Goal: Information Seeking & Learning: Learn about a topic

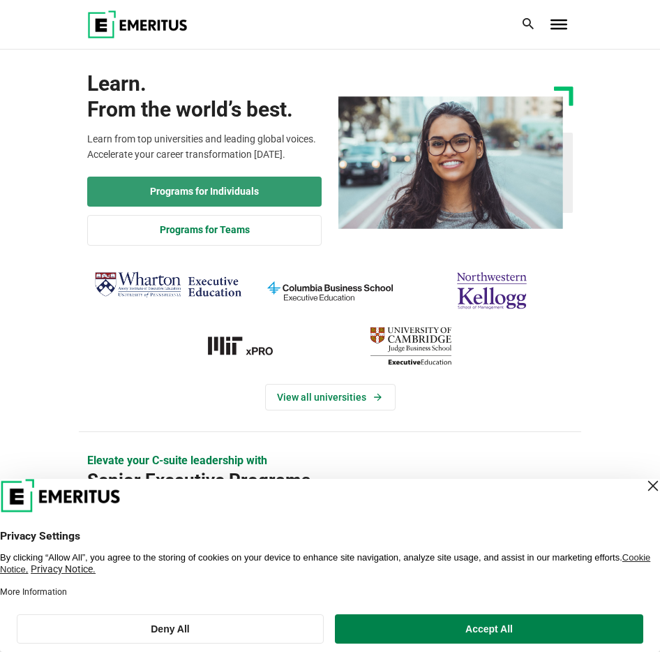
click at [197, 184] on link "Programs for Individuals" at bounding box center [204, 192] width 234 height 31
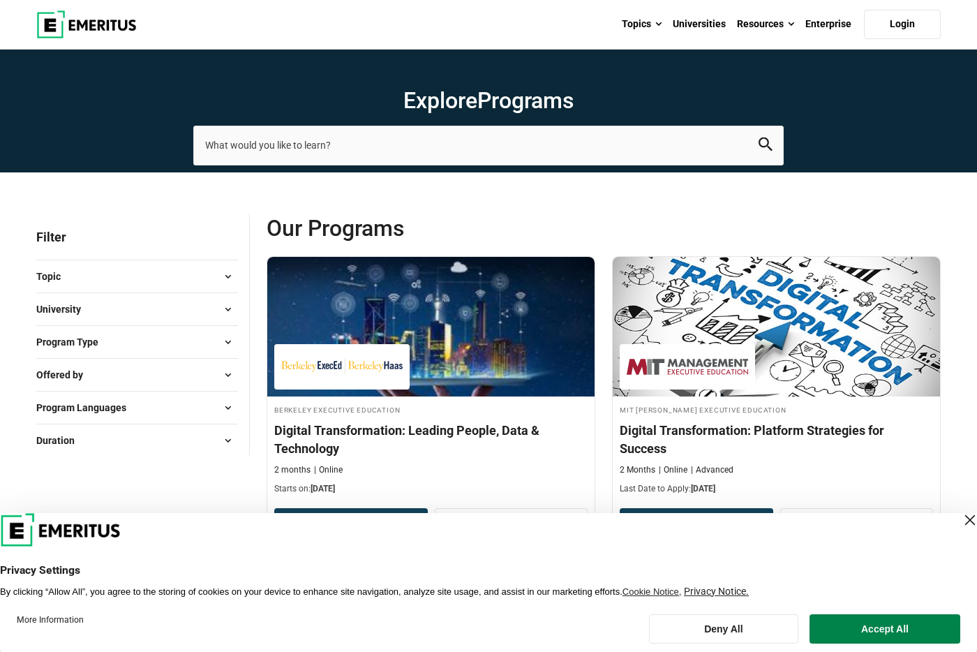
click at [109, 271] on button "Topic" at bounding box center [137, 276] width 202 height 21
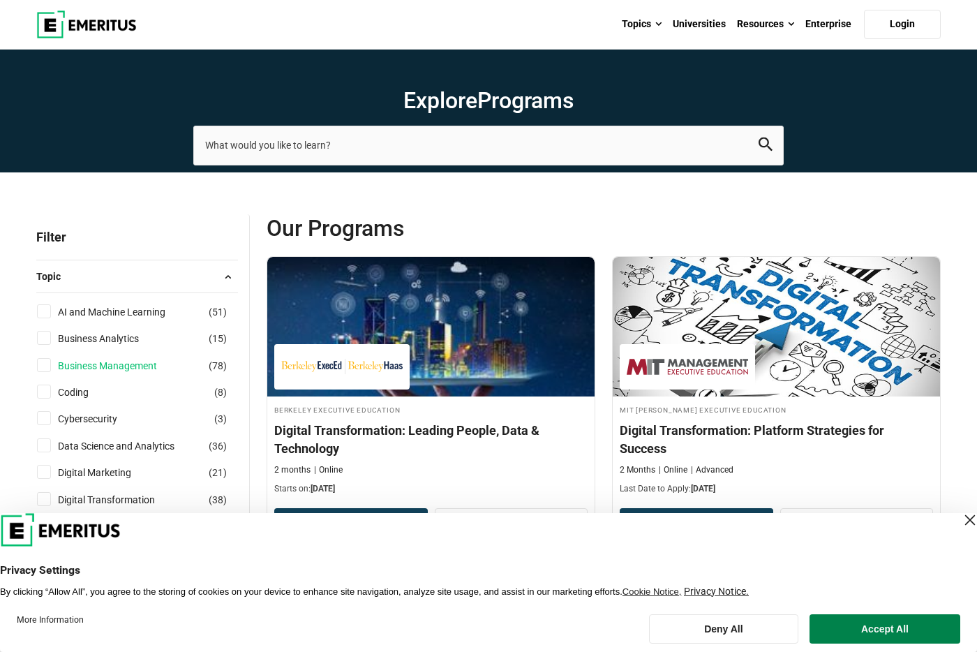
scroll to position [9, 0]
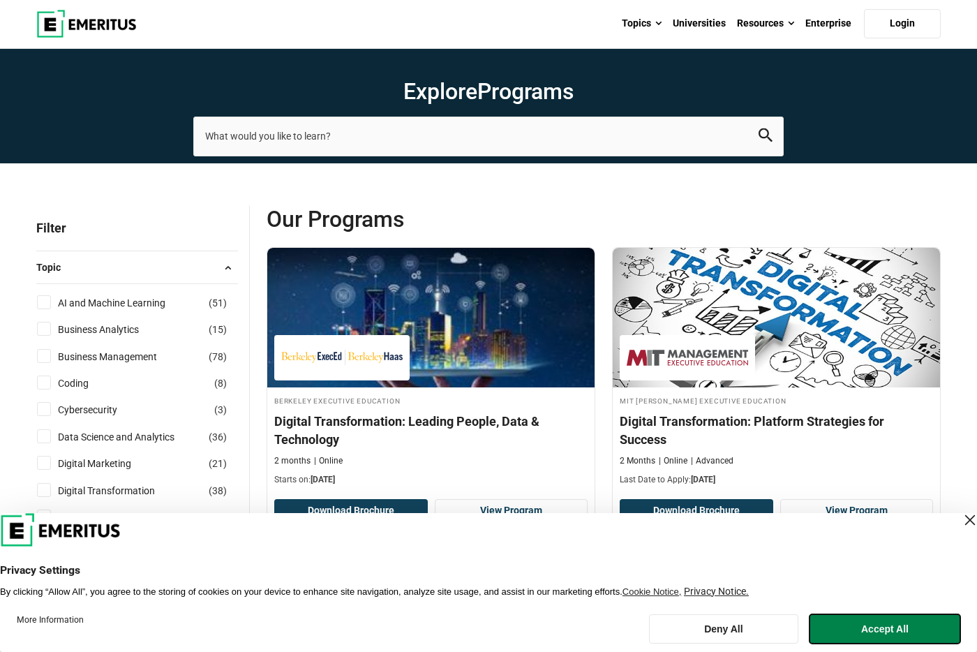
drag, startPoint x: 903, startPoint y: 627, endPoint x: 790, endPoint y: 608, distance: 114.6
click at [659, 627] on button "Accept All" at bounding box center [884, 628] width 151 height 29
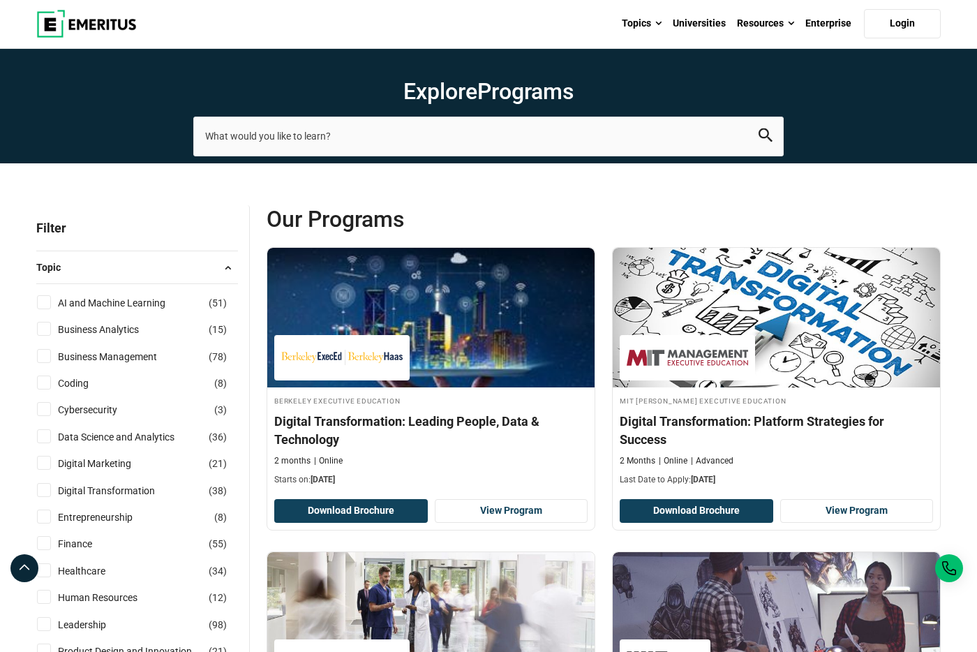
click at [43, 463] on input "Digital Marketing ( 21 )" at bounding box center [44, 463] width 14 height 14
checkbox input "true"
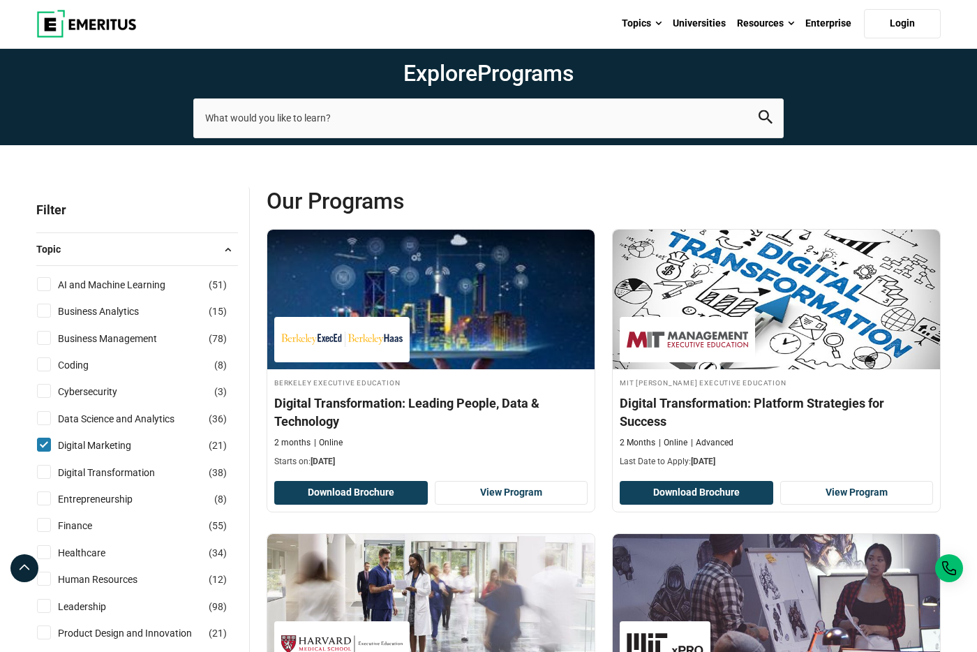
scroll to position [101, 0]
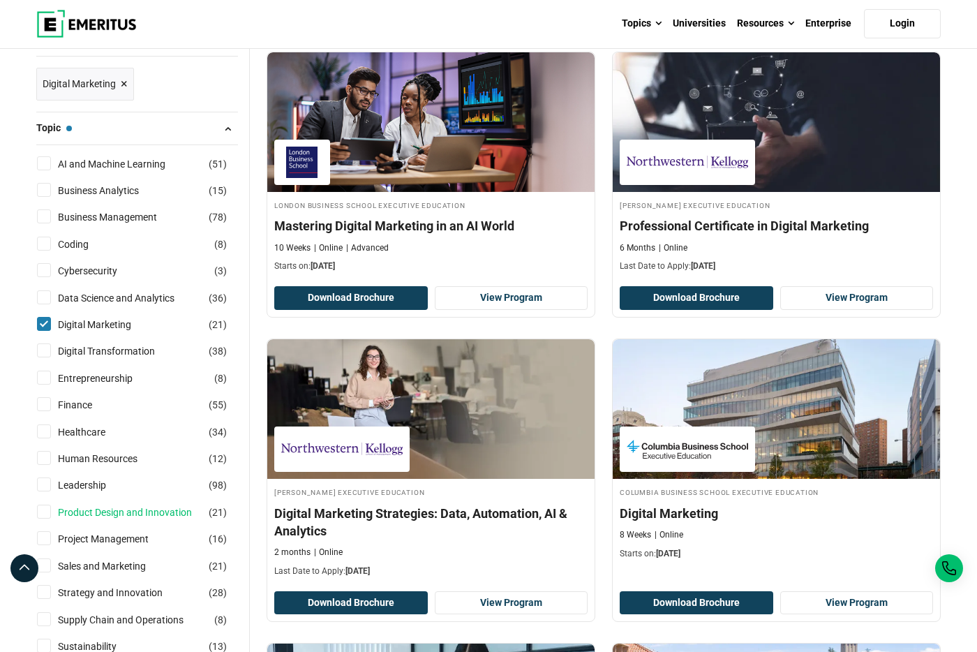
scroll to position [334, 0]
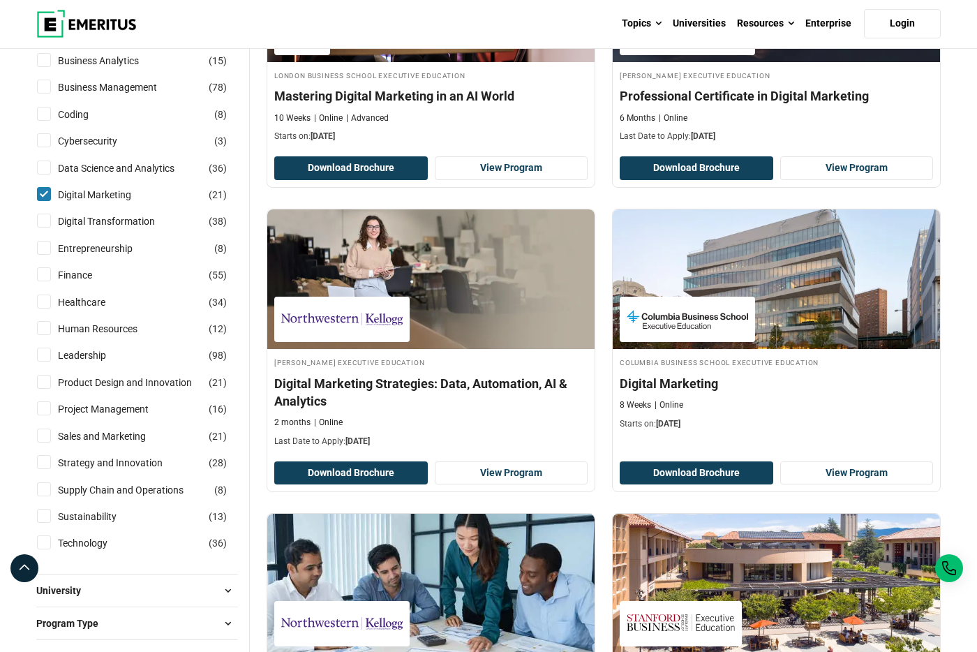
click at [48, 357] on input "Leadership ( 98 )" at bounding box center [44, 355] width 14 height 14
checkbox input "true"
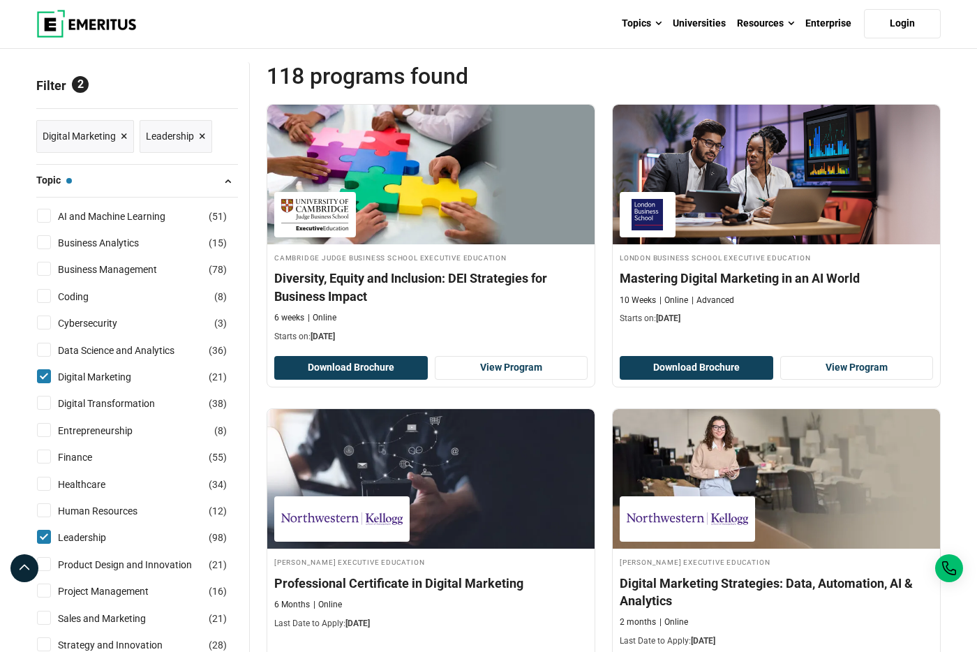
scroll to position [312, 0]
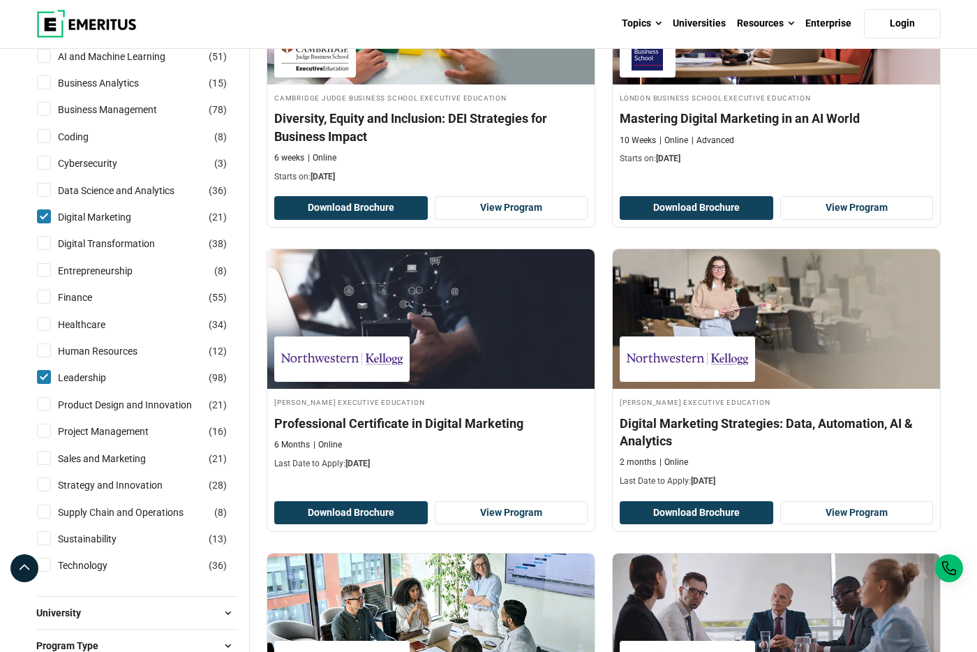
click at [45, 458] on input "Sales and Marketing ( 21 )" at bounding box center [44, 458] width 14 height 14
checkbox input "true"
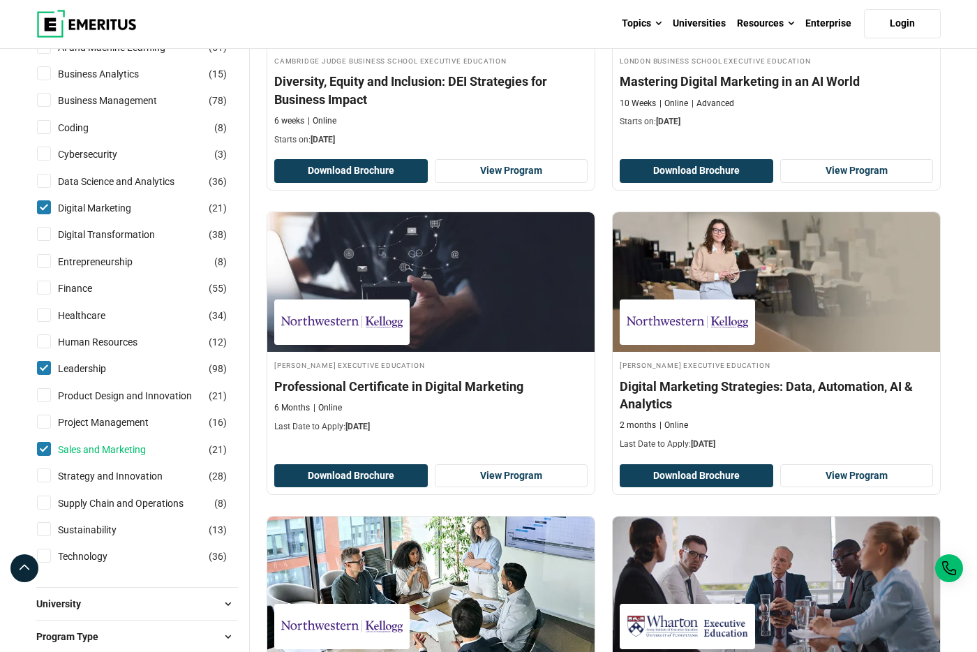
scroll to position [330, 0]
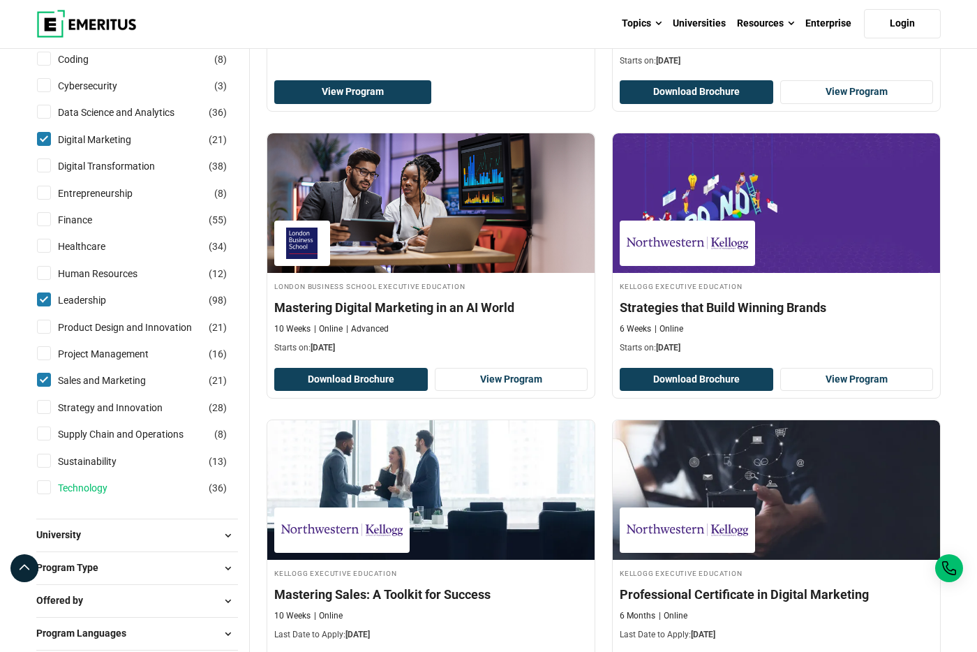
scroll to position [491, 0]
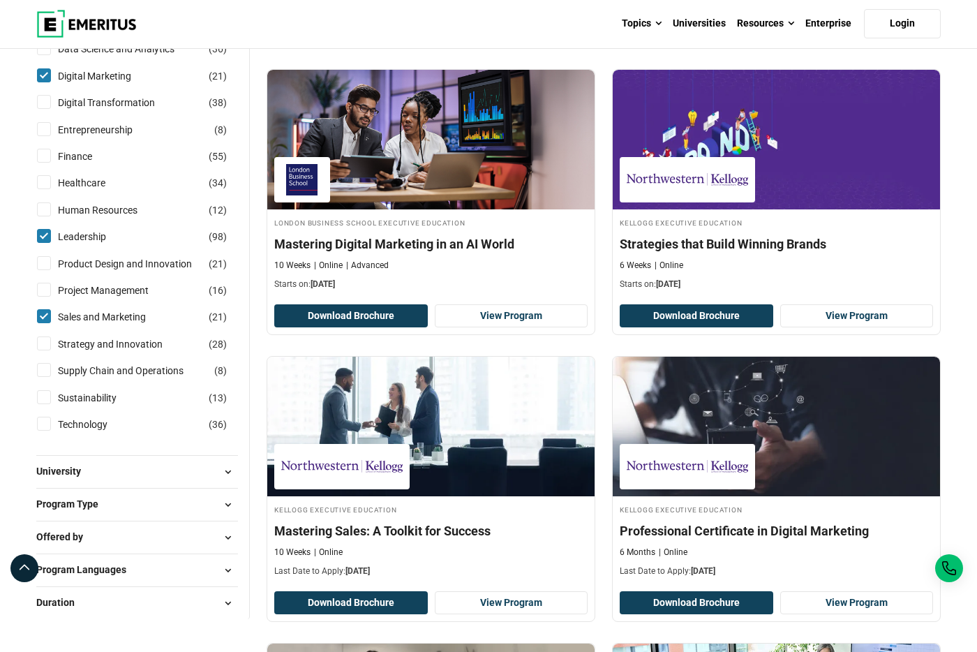
click at [134, 509] on button "Program Type" at bounding box center [137, 504] width 202 height 21
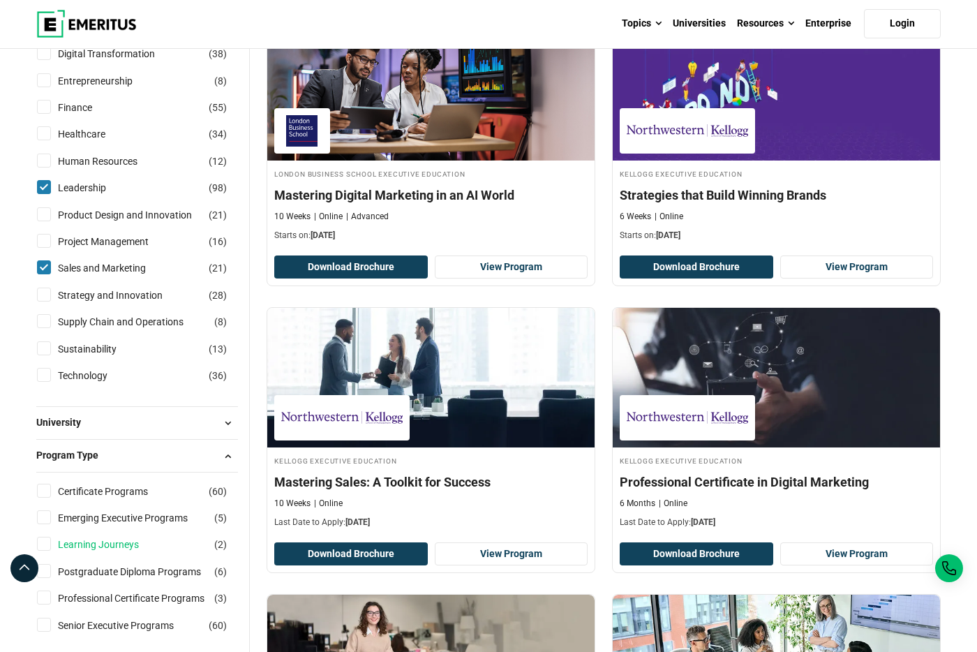
scroll to position [572, 0]
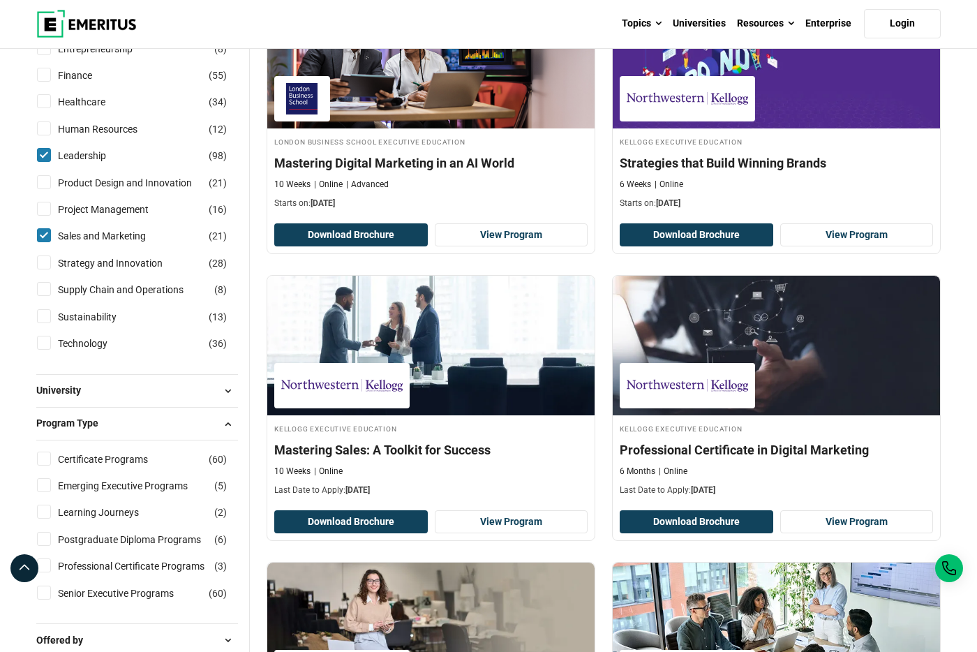
click at [150, 425] on button "Program Type" at bounding box center [137, 423] width 202 height 21
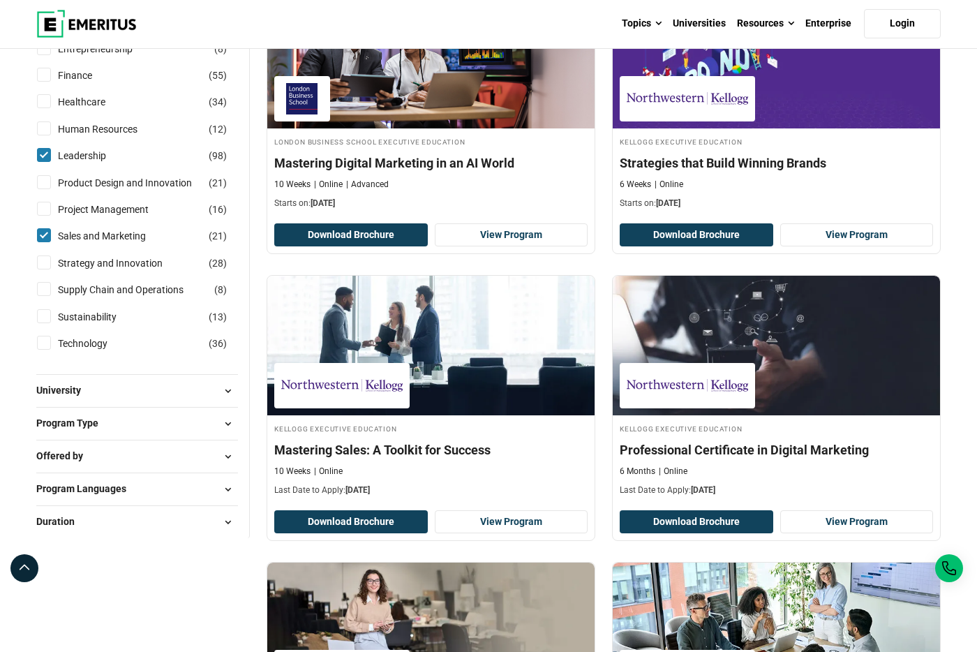
click at [140, 454] on button "Offered by" at bounding box center [137, 456] width 202 height 21
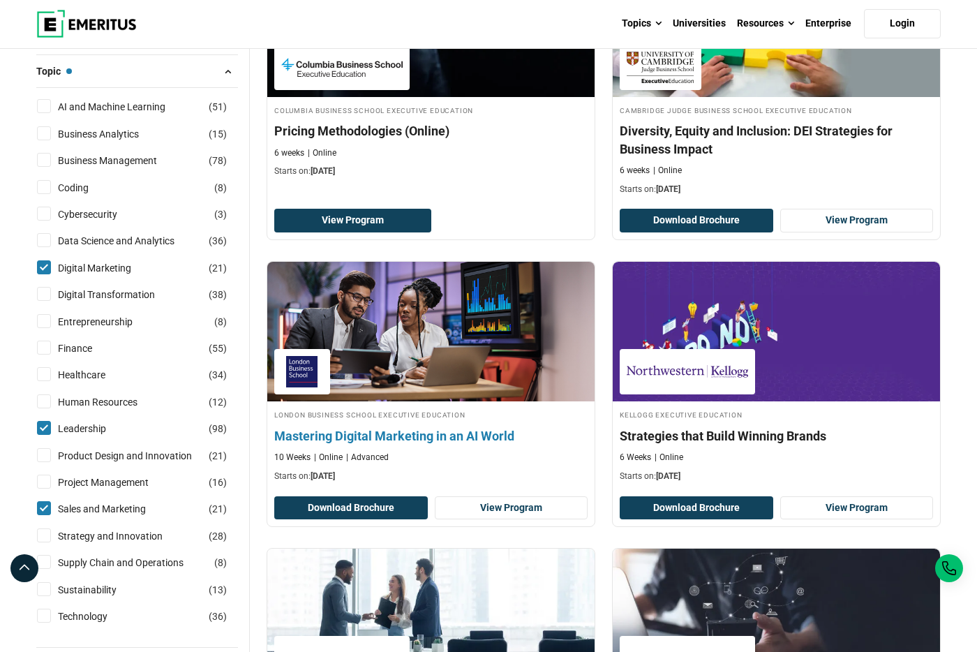
scroll to position [0, 0]
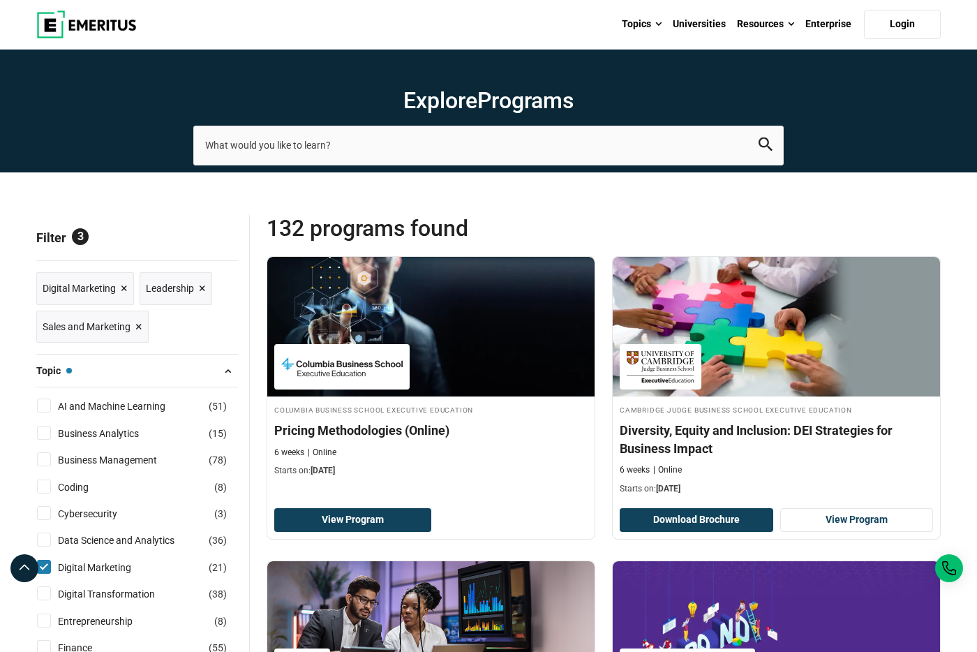
click at [200, 290] on span "×" at bounding box center [202, 288] width 7 height 20
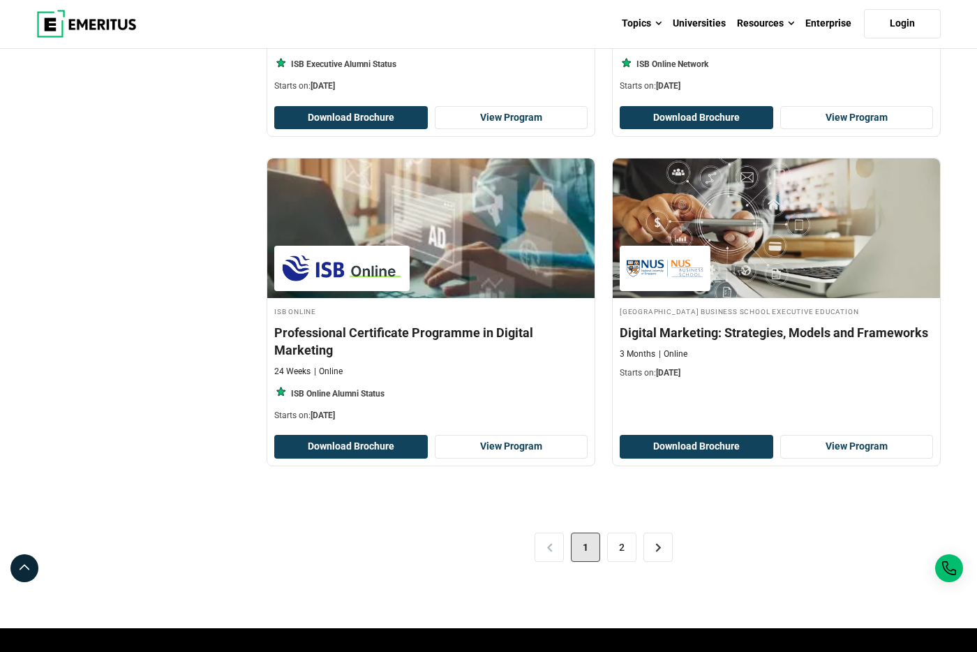
scroll to position [2830, 0]
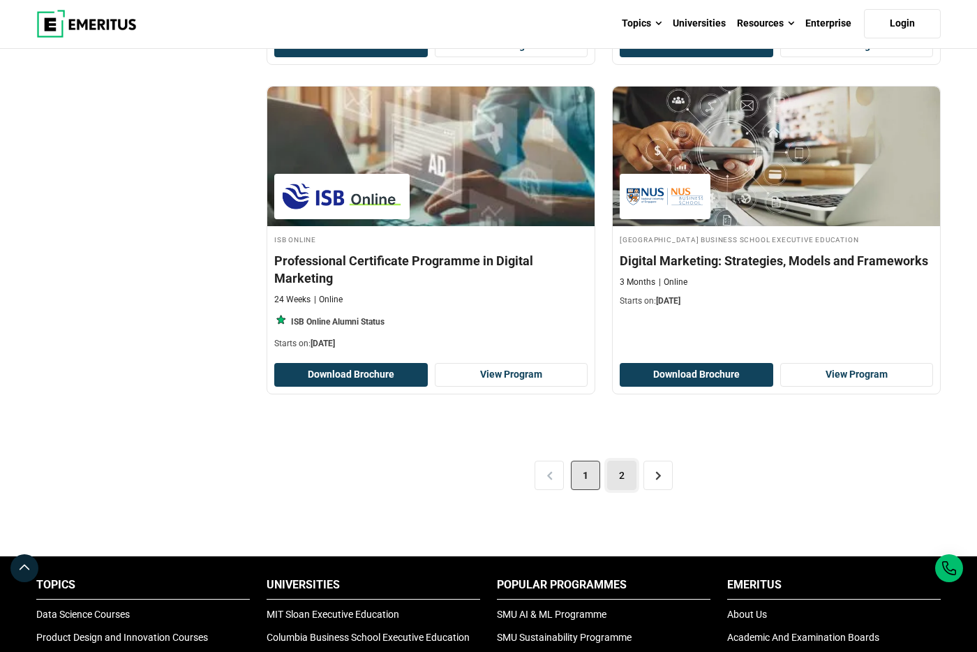
click at [626, 461] on link "2" at bounding box center [621, 475] width 29 height 29
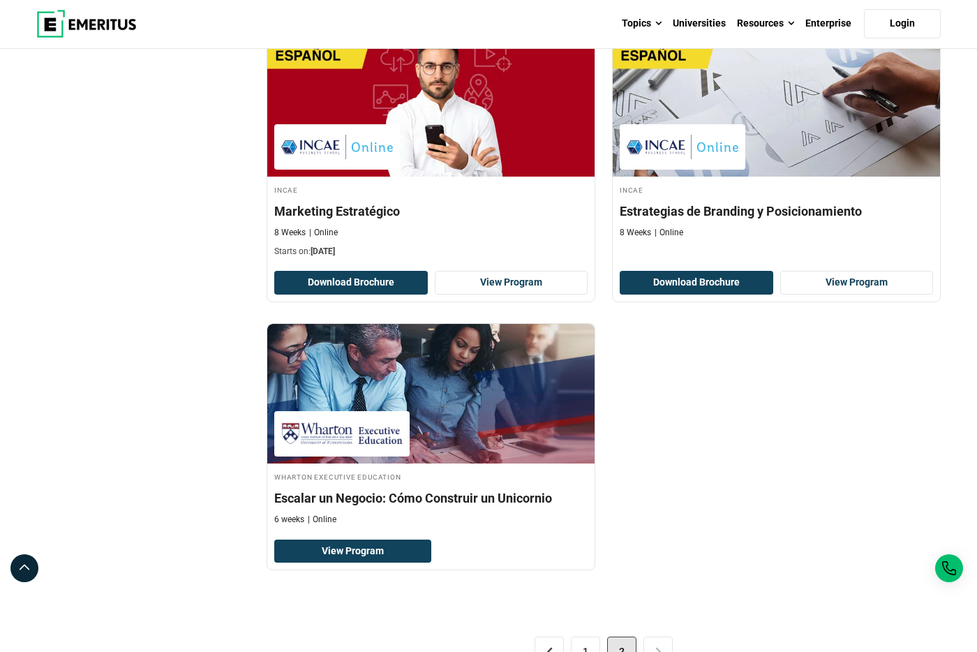
scroll to position [2424, 0]
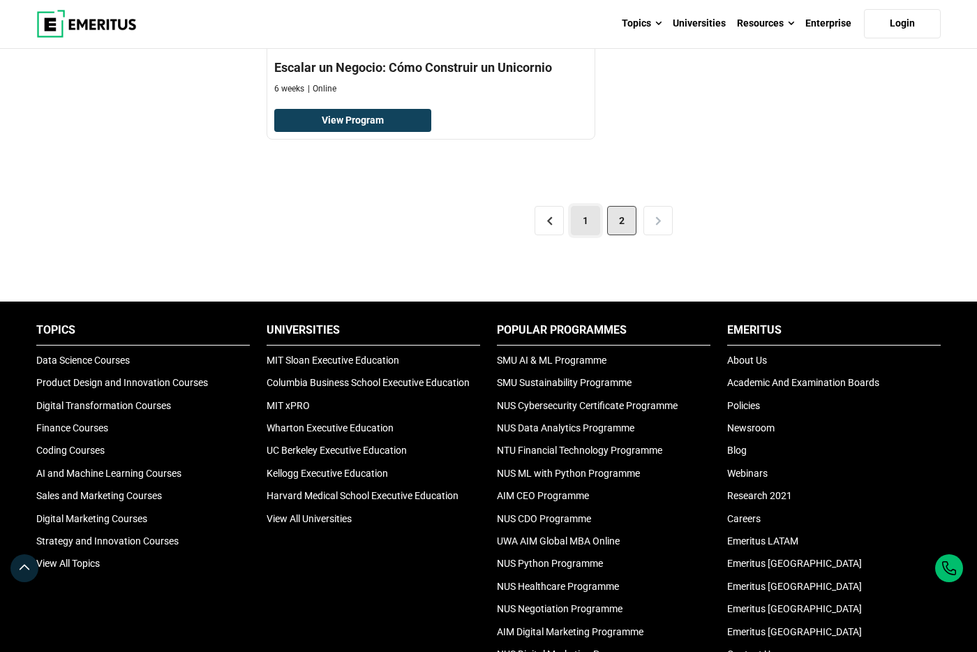
click at [574, 221] on link "1" at bounding box center [585, 220] width 29 height 29
